Goal: Task Accomplishment & Management: Manage account settings

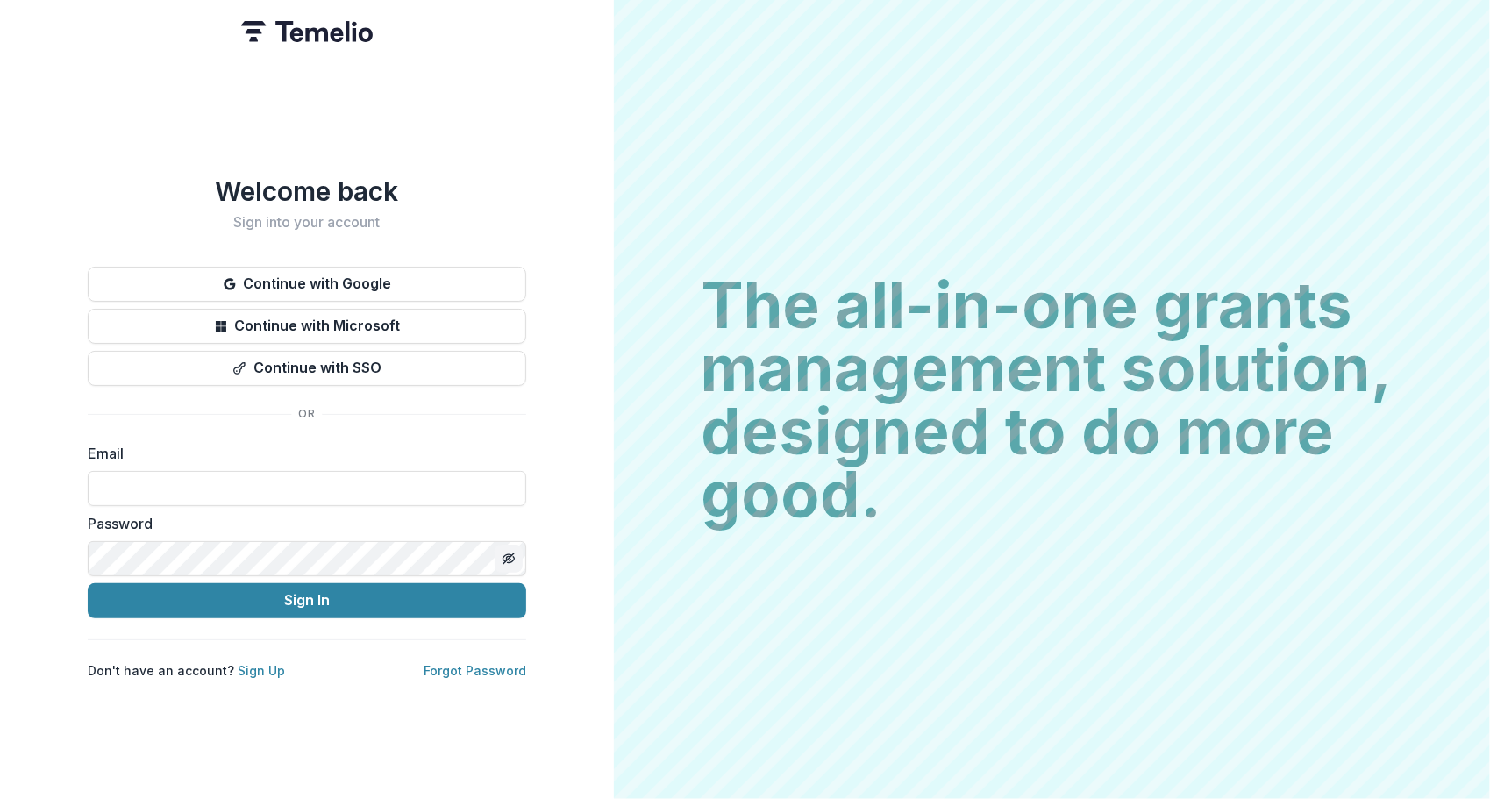
type input "**********"
click at [512, 552] on icon "Toggle password visibility" at bounding box center [509, 559] width 14 height 14
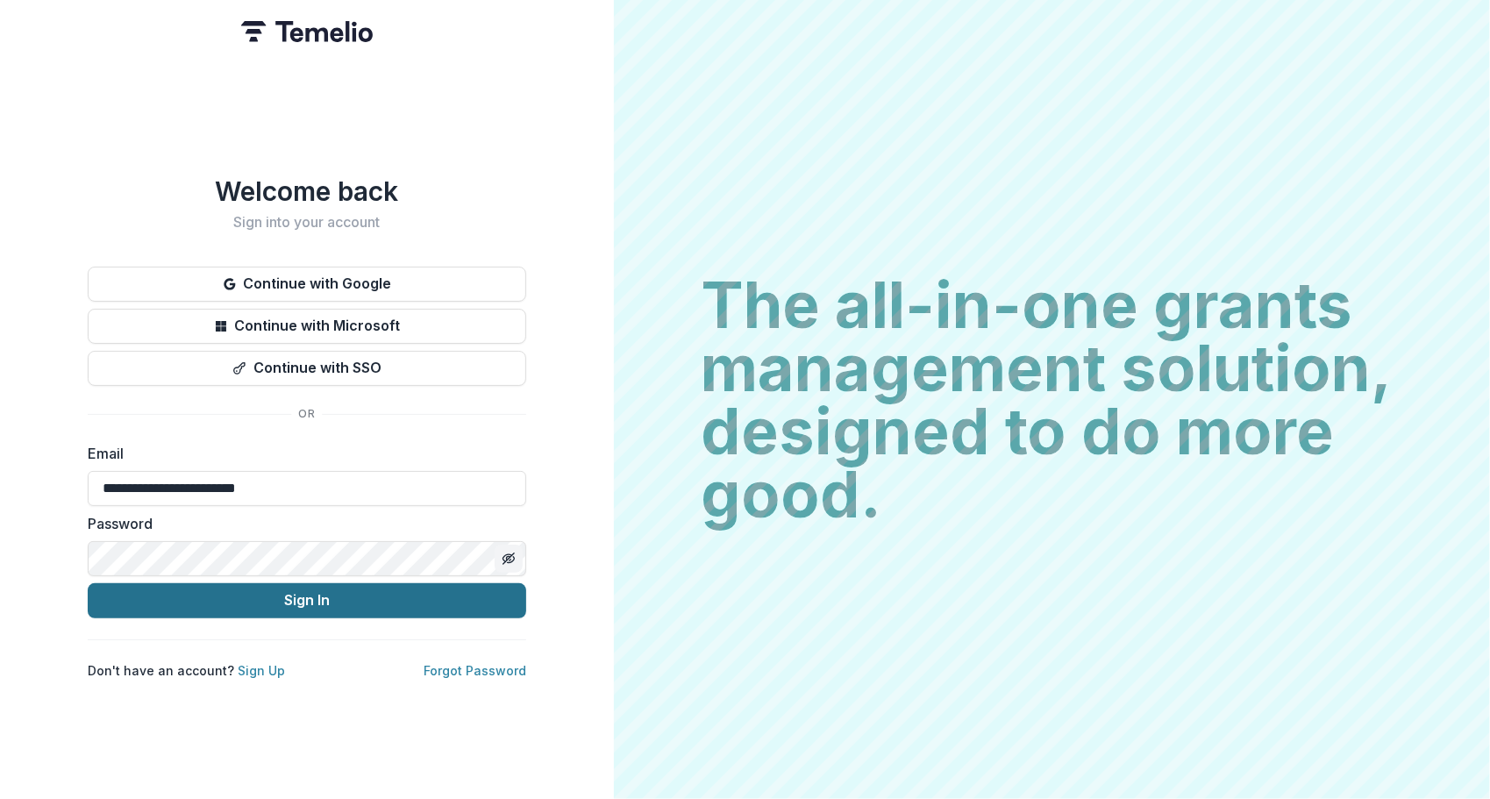
click at [320, 595] on button "Sign In" at bounding box center [307, 600] width 438 height 35
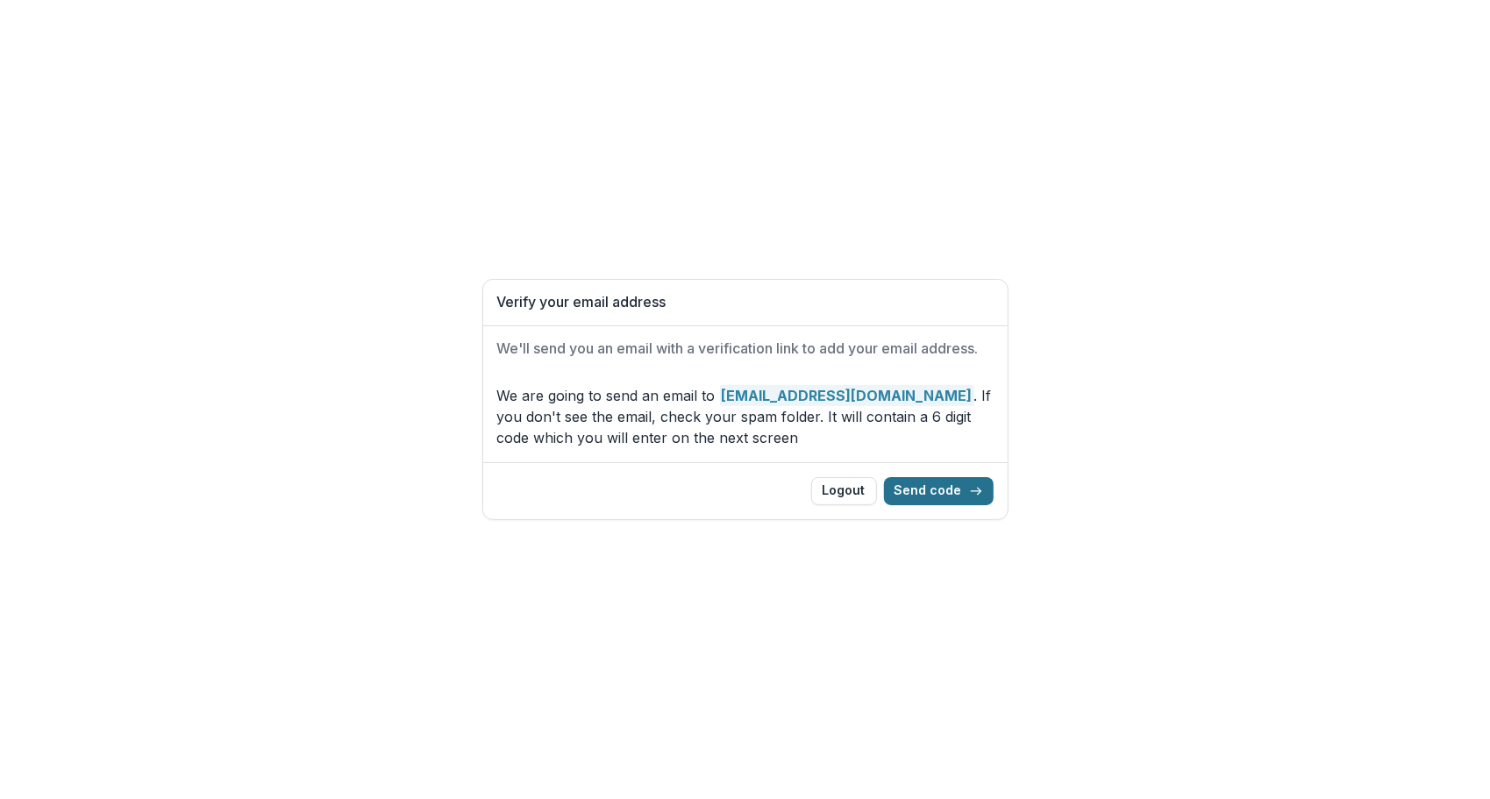
click at [933, 488] on button "Send code" at bounding box center [939, 491] width 110 height 28
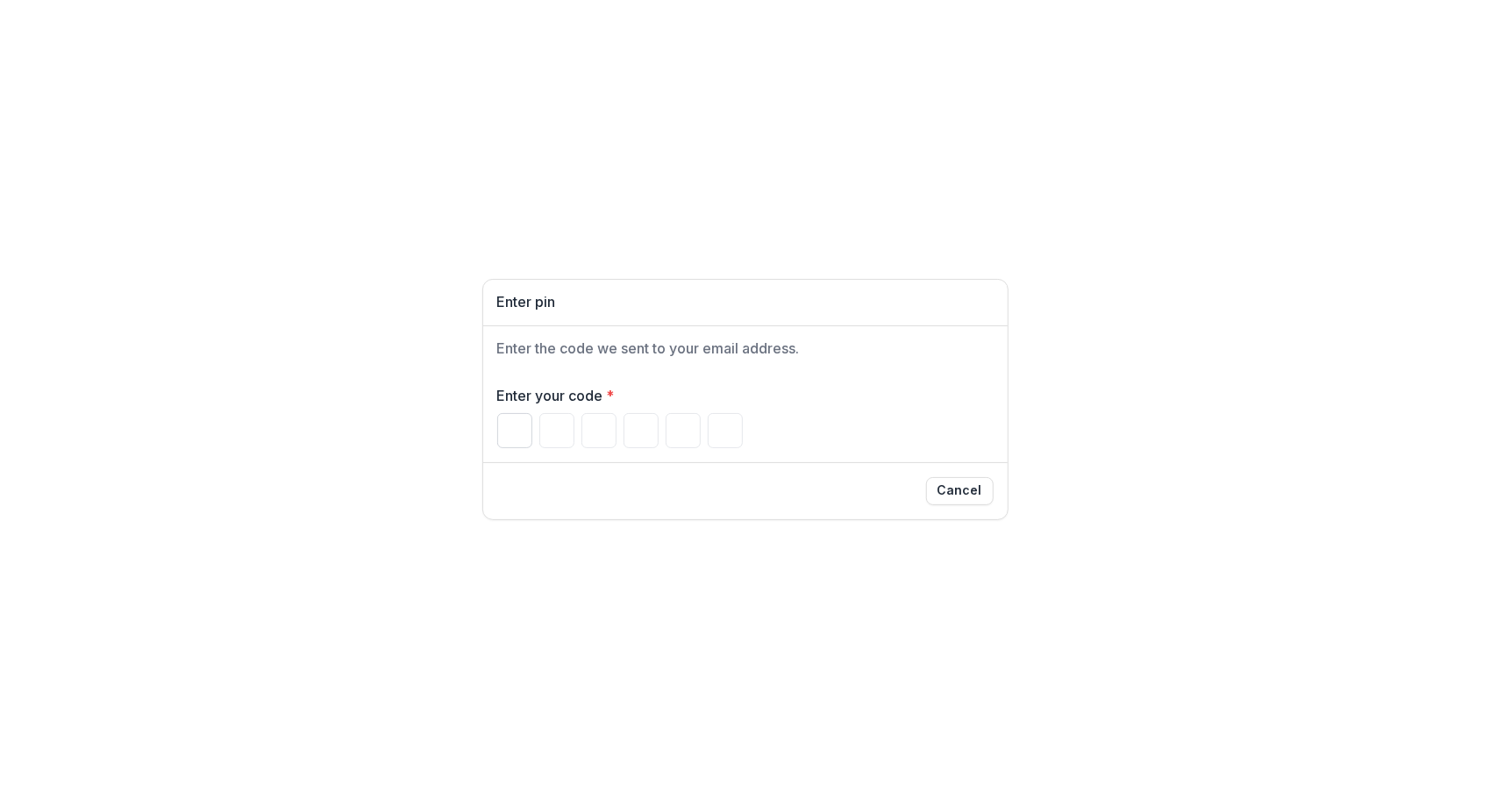
drag, startPoint x: 510, startPoint y: 427, endPoint x: 524, endPoint y: 434, distance: 15.7
click at [510, 428] on input "Please enter your pin code" at bounding box center [514, 430] width 35 height 35
type input "*"
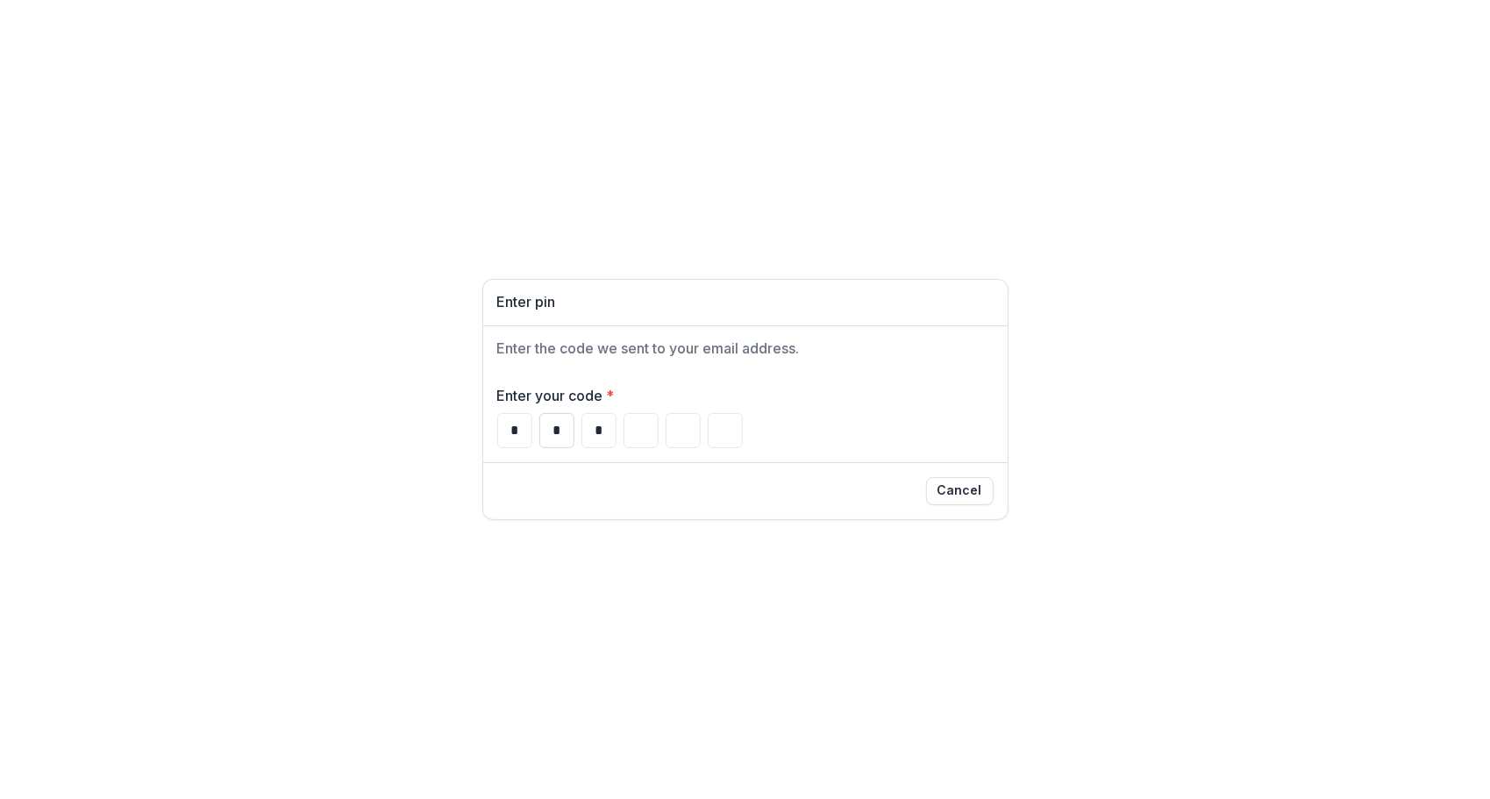
type input "*"
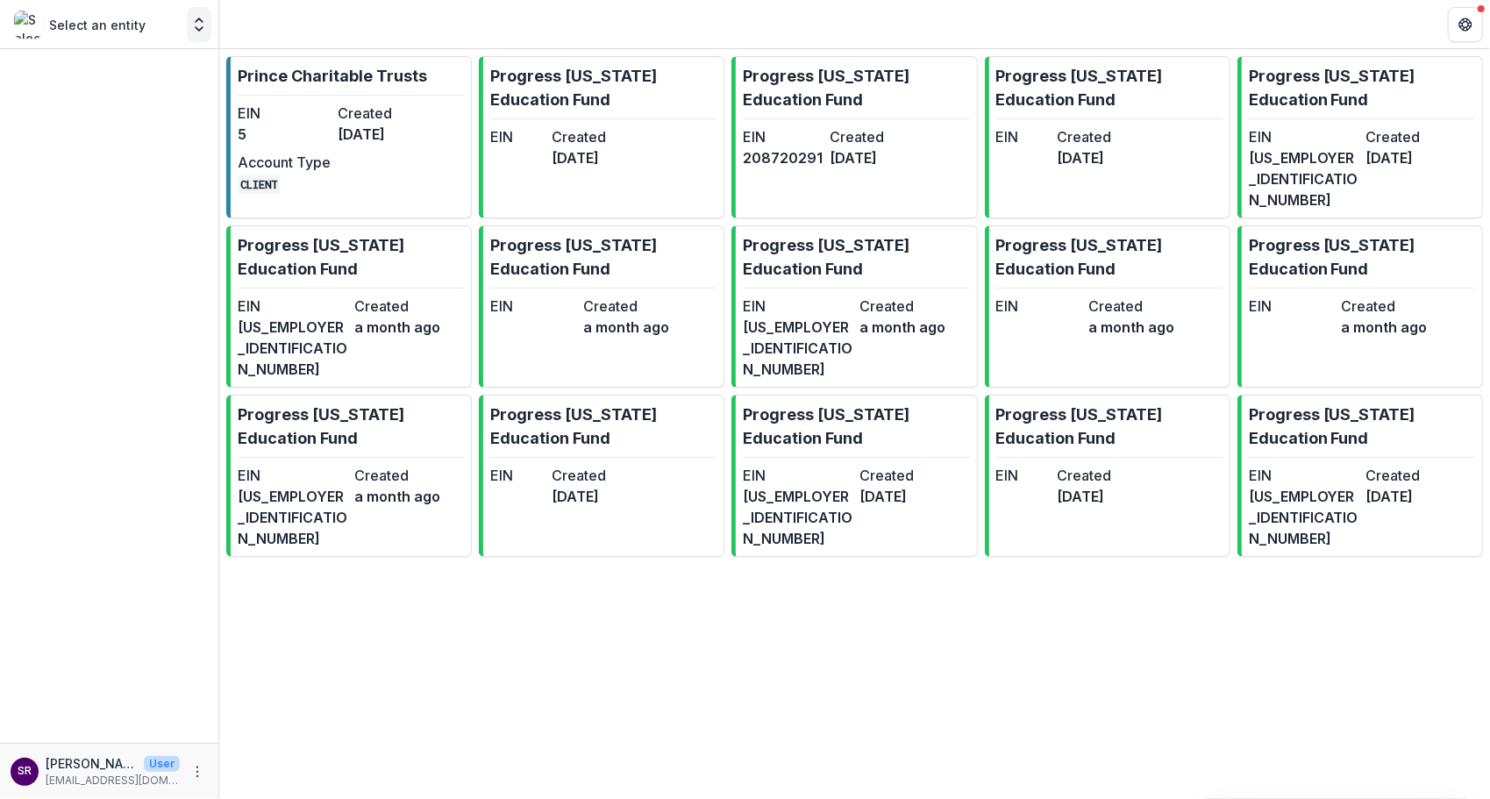
click at [198, 28] on icon "Open entity switcher" at bounding box center [199, 25] width 18 height 18
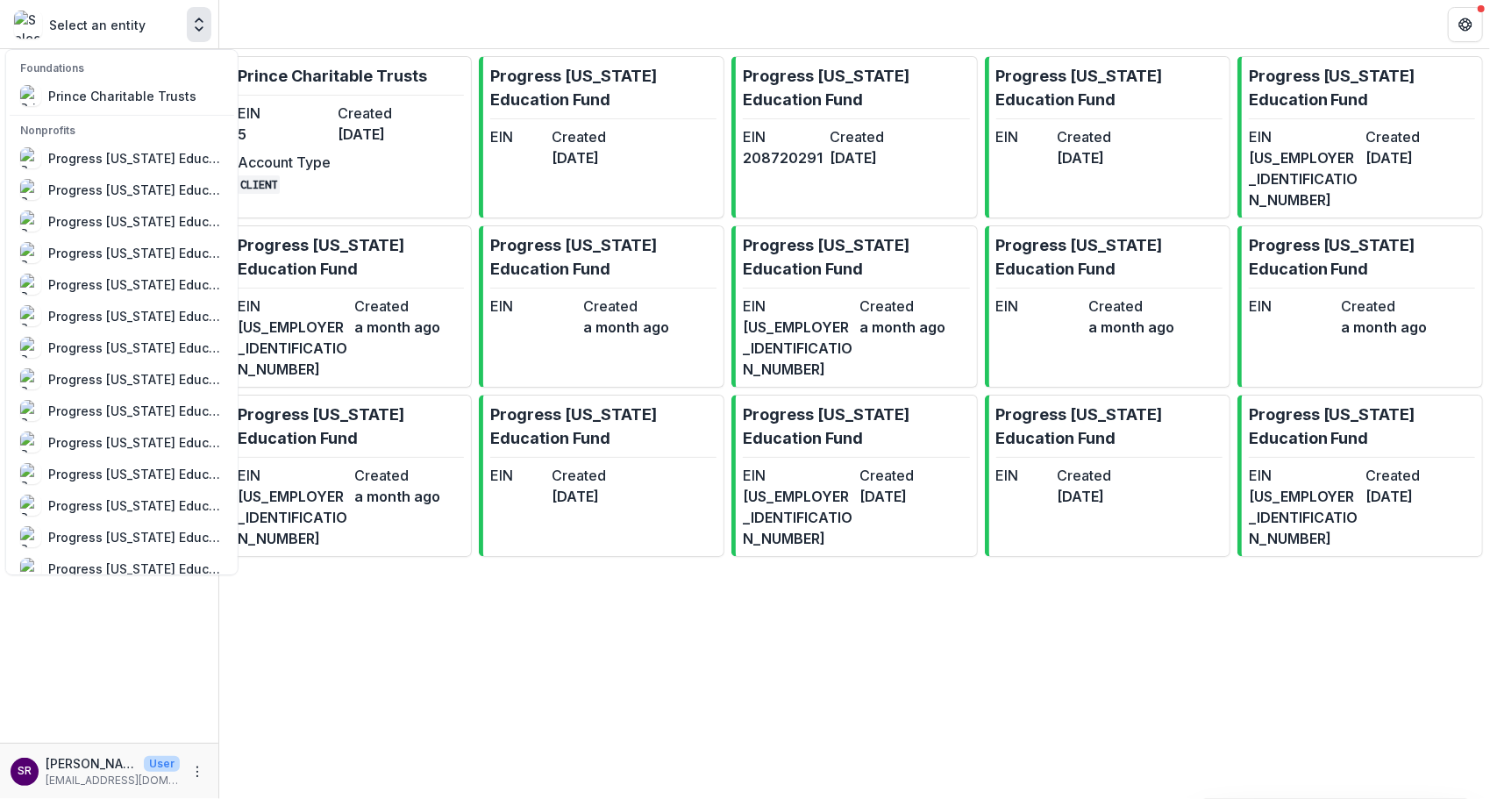
click at [503, 556] on div "Prince Charitable Trusts EIN 5 Created [DATE] Account Type CLIENT Progress [US_…" at bounding box center [854, 424] width 1270 height 750
